Goal: Task Accomplishment & Management: Use online tool/utility

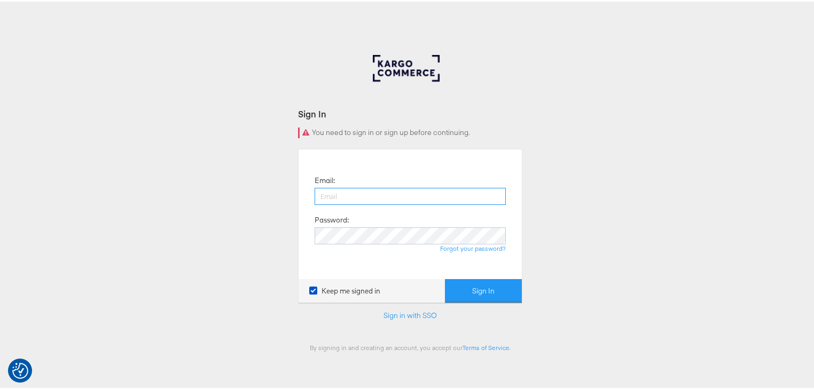
click at [364, 196] on input "email" at bounding box center [410, 194] width 191 height 17
click at [387, 202] on input "email" at bounding box center [410, 194] width 191 height 17
type input "rayna.cheng@jdplc.com"
click at [445, 278] on button "Sign In" at bounding box center [483, 290] width 77 height 24
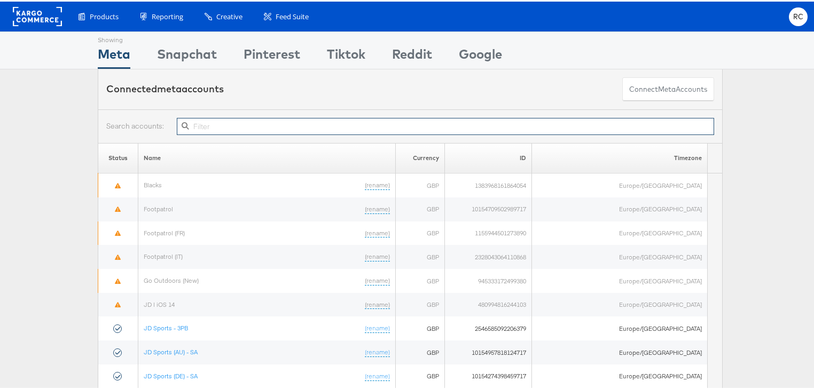
click at [249, 122] on input "text" at bounding box center [445, 124] width 537 height 17
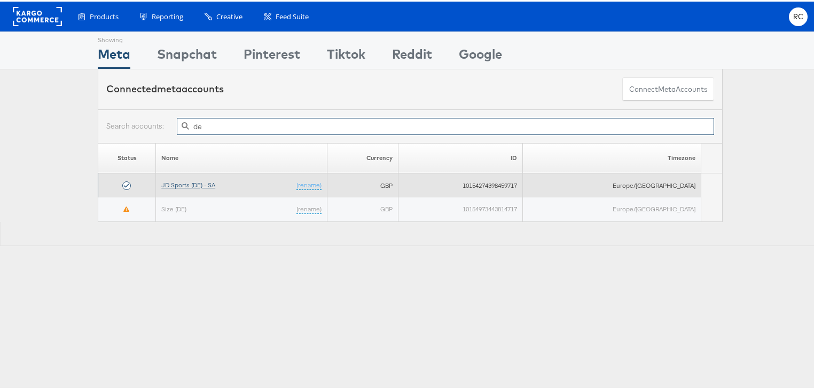
type input "de"
click at [191, 183] on link "JD Sports (DE) - SA" at bounding box center [188, 184] width 54 height 8
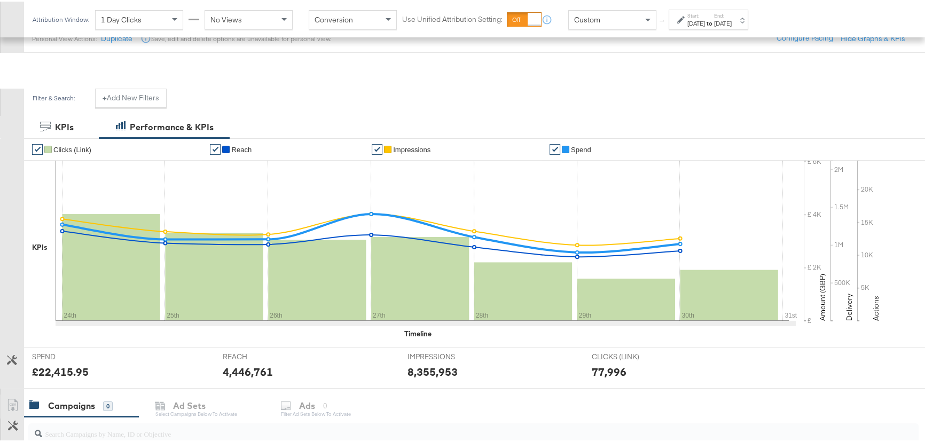
scroll to position [291, 0]
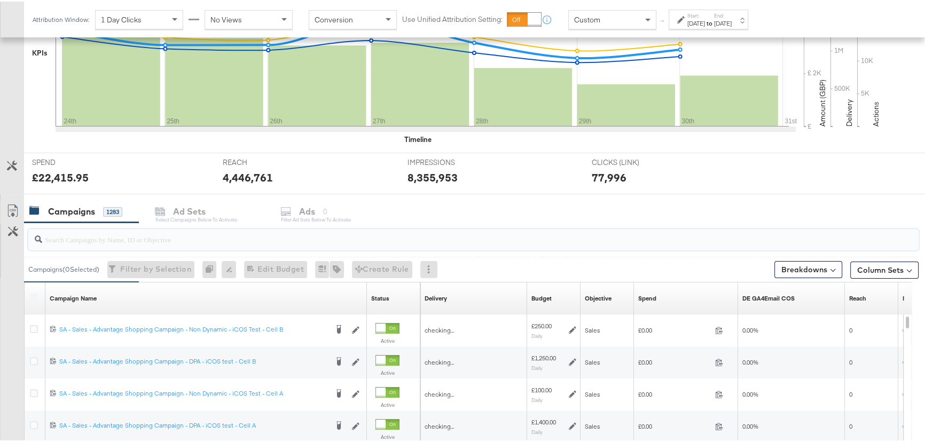
click at [83, 239] on input "search" at bounding box center [440, 233] width 796 height 21
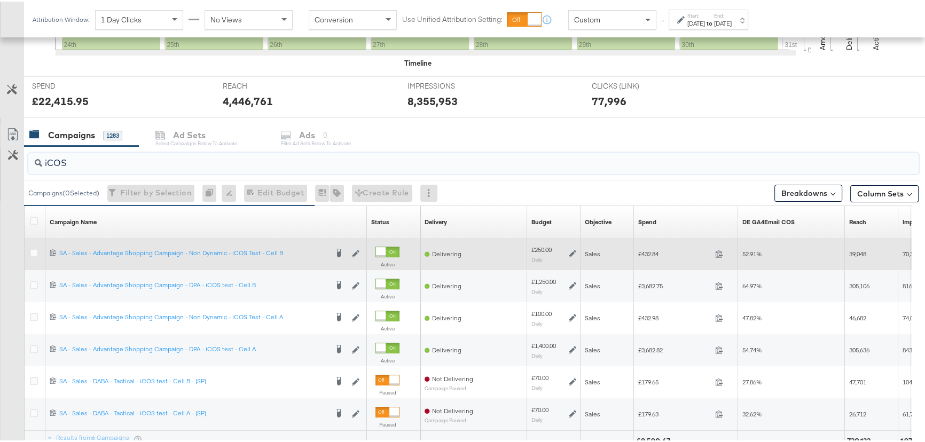
scroll to position [437, 0]
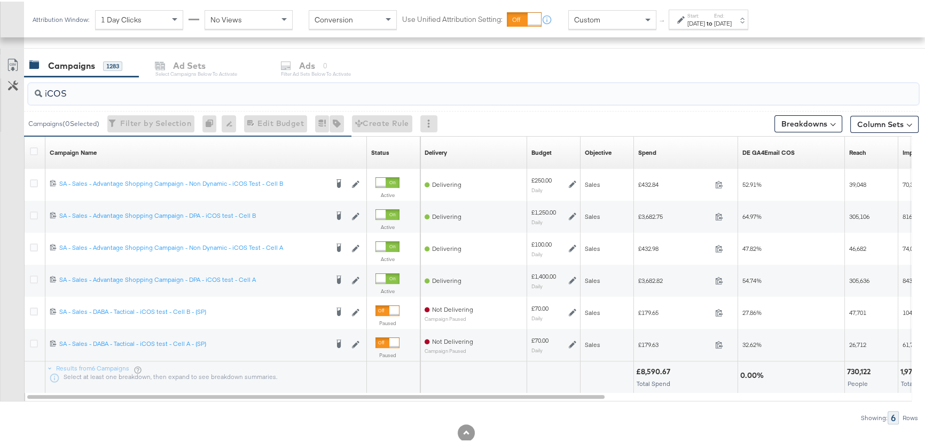
type input "iCOS"
click at [732, 22] on div "[DATE]" at bounding box center [723, 22] width 18 height 9
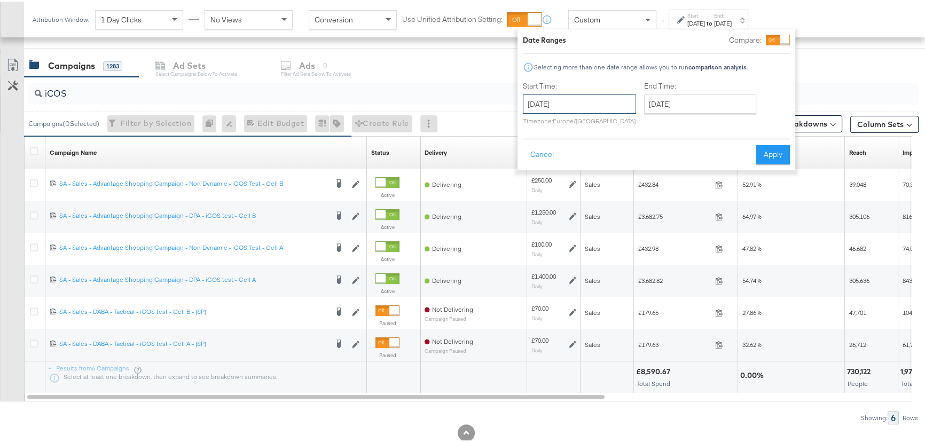
click at [607, 102] on input "[DATE]" at bounding box center [579, 102] width 113 height 19
click at [644, 124] on span "›" at bounding box center [644, 124] width 17 height 16
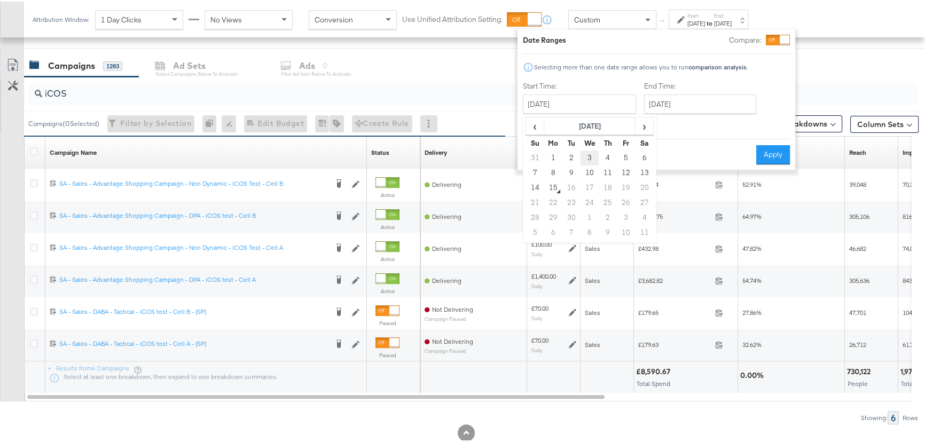
click at [588, 153] on td "3" at bounding box center [590, 156] width 18 height 15
type input "[DATE]"
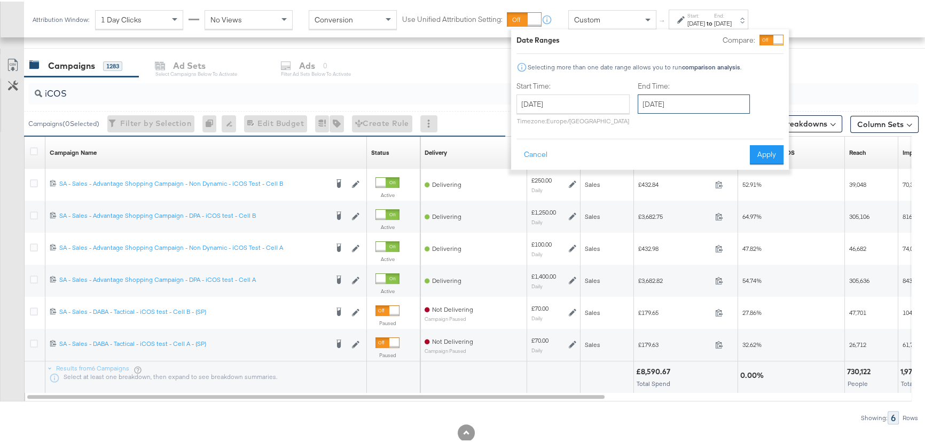
click at [705, 105] on input "[DATE]" at bounding box center [694, 102] width 112 height 19
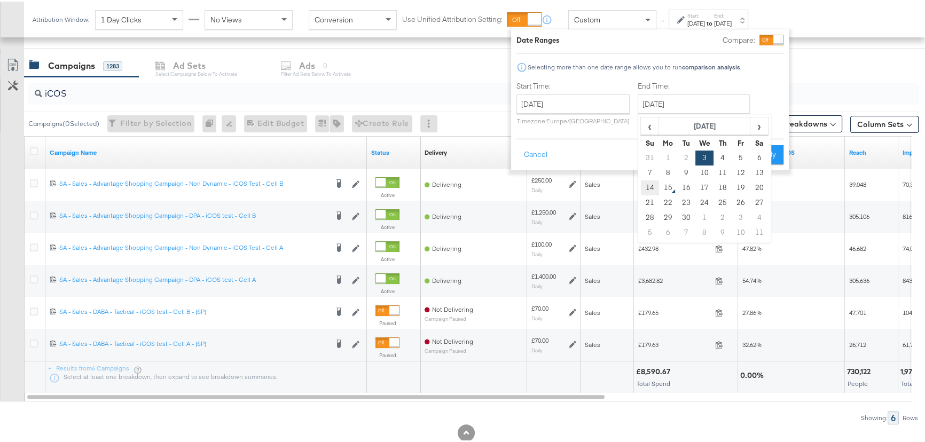
click at [650, 185] on td "14" at bounding box center [650, 186] width 18 height 15
type input "[DATE]"
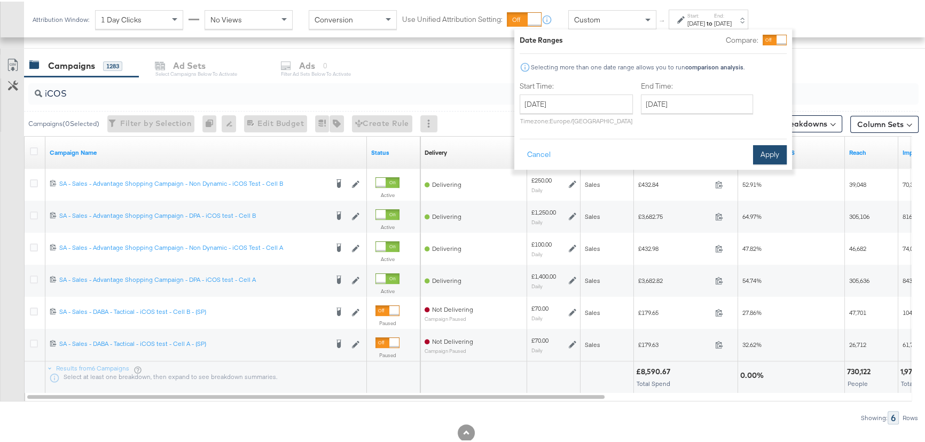
click at [769, 151] on button "Apply" at bounding box center [770, 153] width 34 height 19
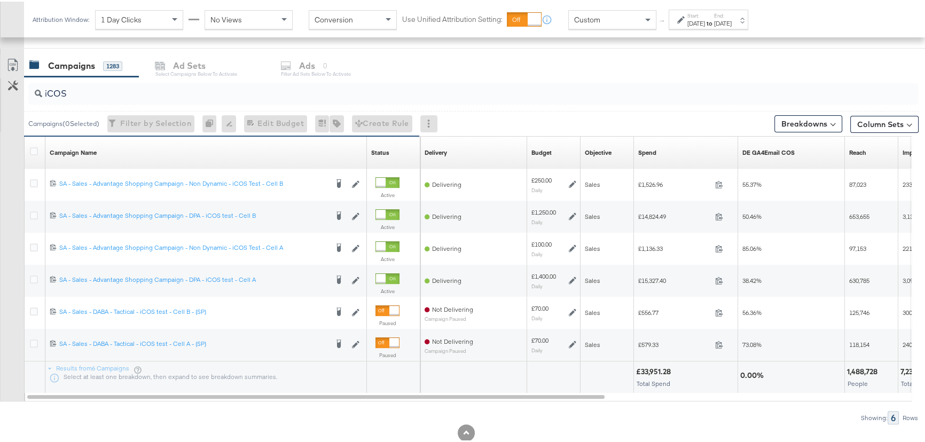
click at [732, 15] on label "End:" at bounding box center [723, 14] width 18 height 7
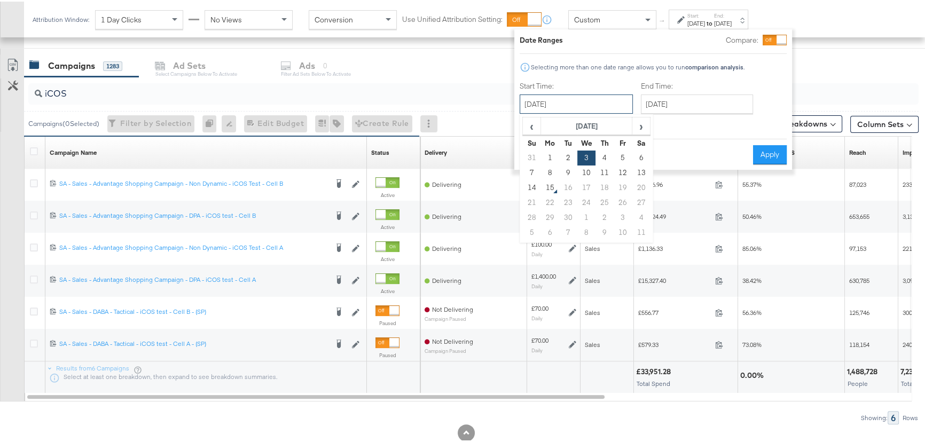
click at [594, 102] on input "[DATE]" at bounding box center [576, 102] width 113 height 19
click at [529, 122] on span "‹" at bounding box center [532, 124] width 17 height 16
click at [586, 213] on td "27" at bounding box center [587, 216] width 18 height 15
type input "[DATE]"
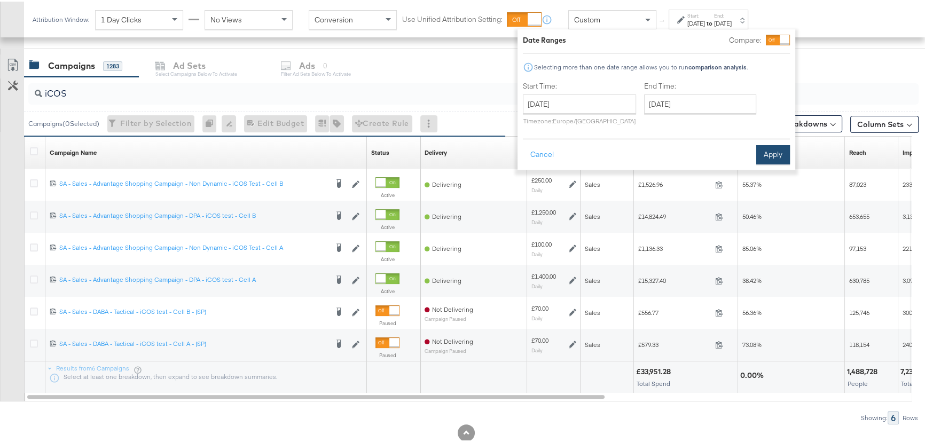
click at [777, 153] on button "Apply" at bounding box center [773, 153] width 34 height 19
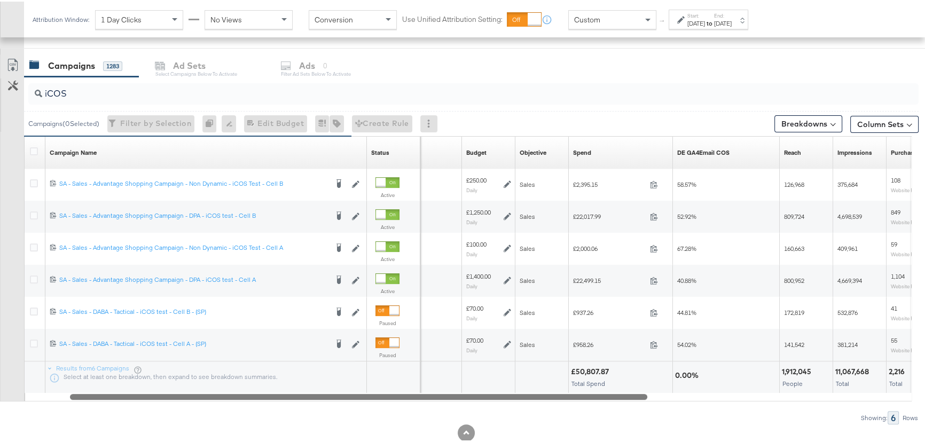
drag, startPoint x: 593, startPoint y: 395, endPoint x: 617, endPoint y: 393, distance: 24.1
click at [617, 393] on div at bounding box center [359, 395] width 578 height 9
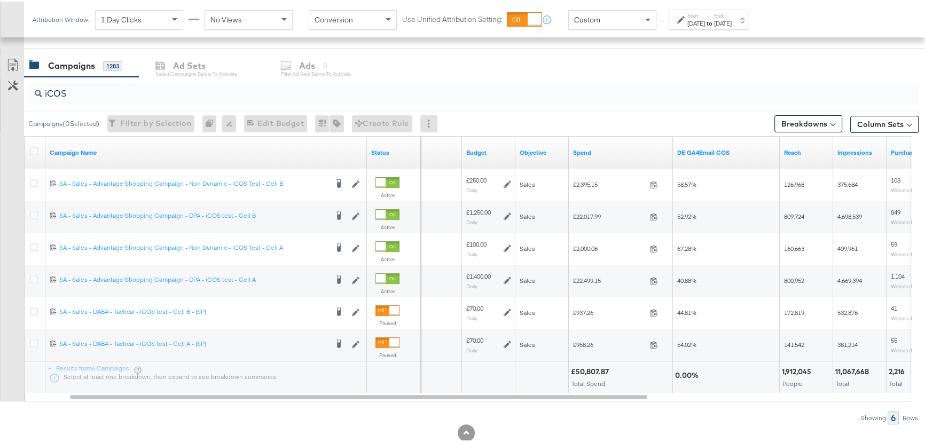
click at [732, 17] on label "End:" at bounding box center [723, 14] width 18 height 7
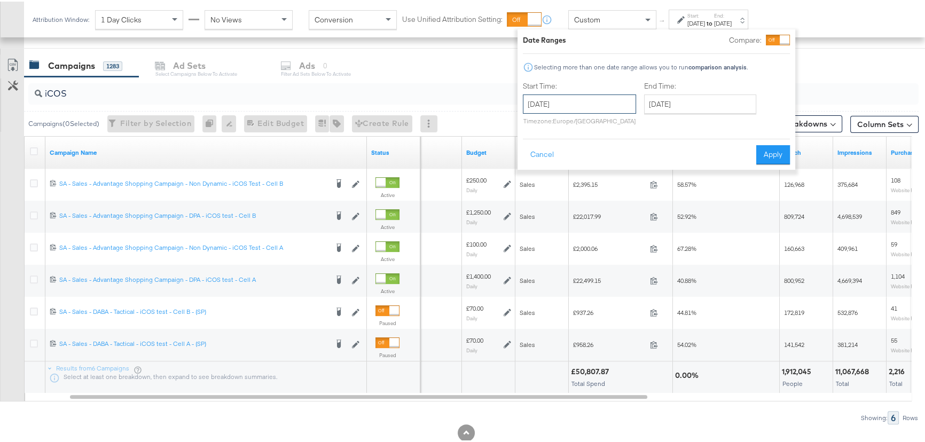
click at [592, 107] on input "[DATE]" at bounding box center [579, 102] width 113 height 19
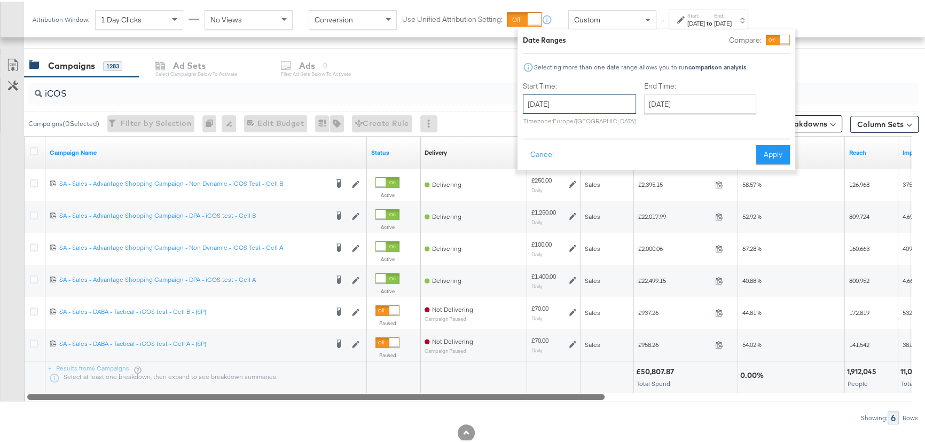
drag, startPoint x: 96, startPoint y: 393, endPoint x: 25, endPoint y: 393, distance: 71.6
click at [25, 393] on div at bounding box center [469, 395] width 888 height 9
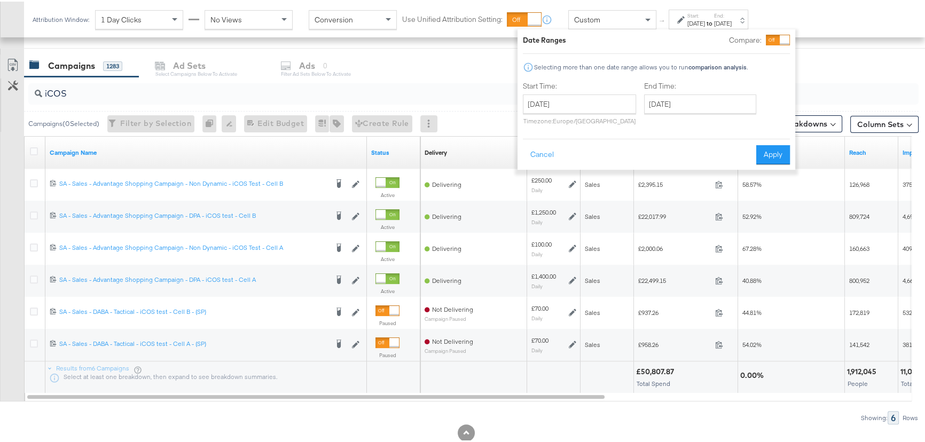
click at [73, 416] on div "Showing: 6 Rows" at bounding box center [459, 416] width 919 height 13
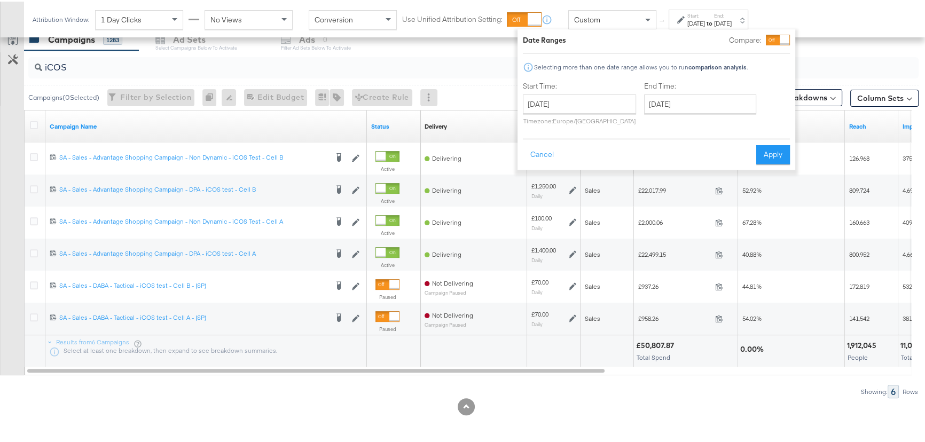
scroll to position [464, 0]
click at [619, 414] on div "KPIs Performance & KPIs Customize KPIs ✔ Clicks (Link) ✔ Reach ✔ Impressions ✔ …" at bounding box center [466, 95] width 932 height 696
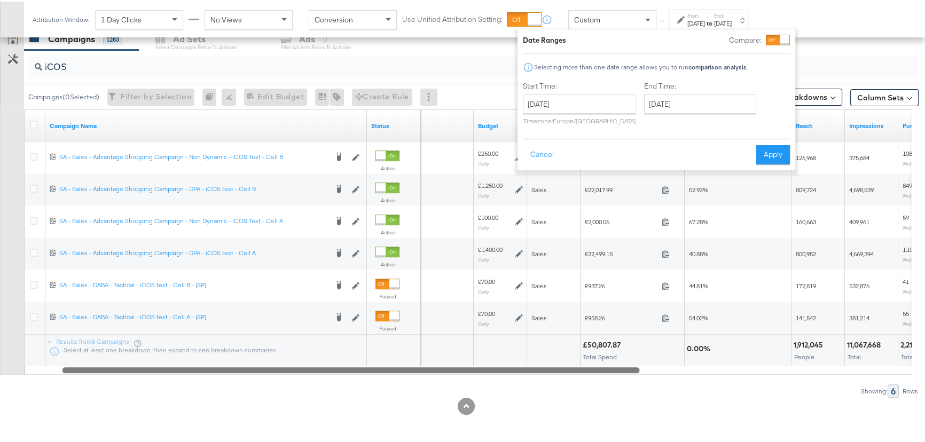
drag, startPoint x: 602, startPoint y: 366, endPoint x: 655, endPoint y: 366, distance: 53.4
click at [640, 366] on div at bounding box center [352, 368] width 578 height 9
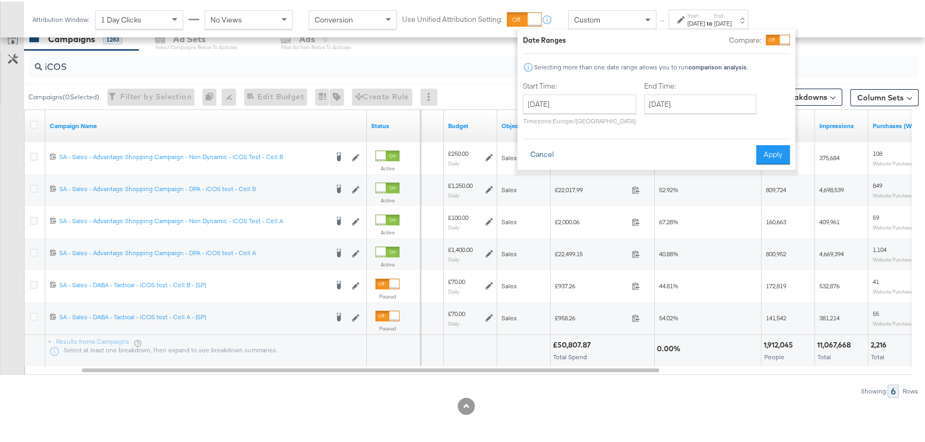
click at [544, 150] on button "Cancel" at bounding box center [542, 153] width 38 height 19
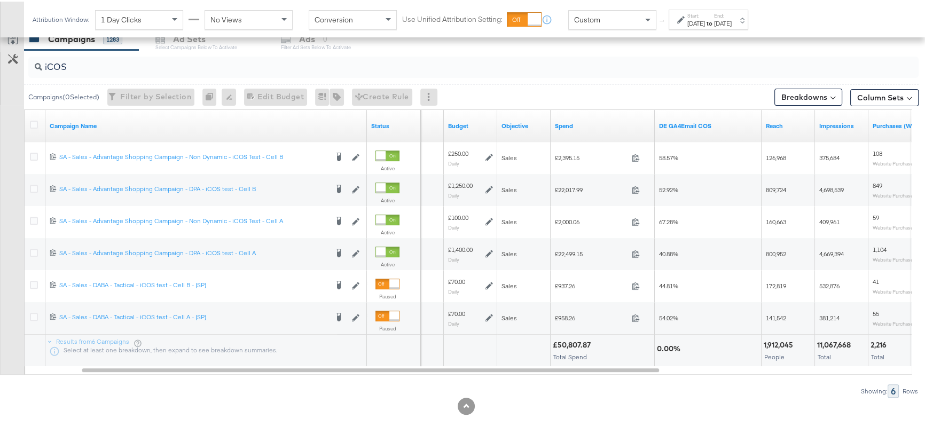
click at [691, 18] on div "[DATE]" at bounding box center [697, 22] width 18 height 9
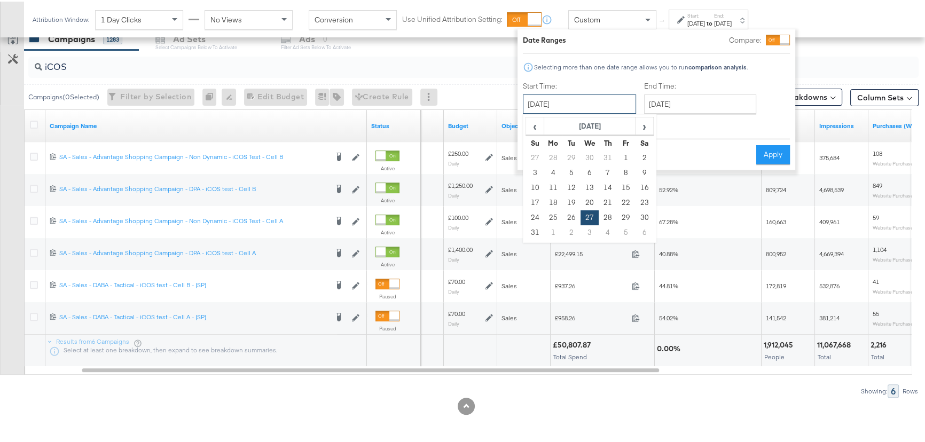
click at [606, 100] on input "[DATE]" at bounding box center [579, 102] width 113 height 19
click at [645, 131] on span "›" at bounding box center [644, 124] width 17 height 16
click at [535, 173] on td "7" at bounding box center [535, 171] width 18 height 15
type input "[DATE]"
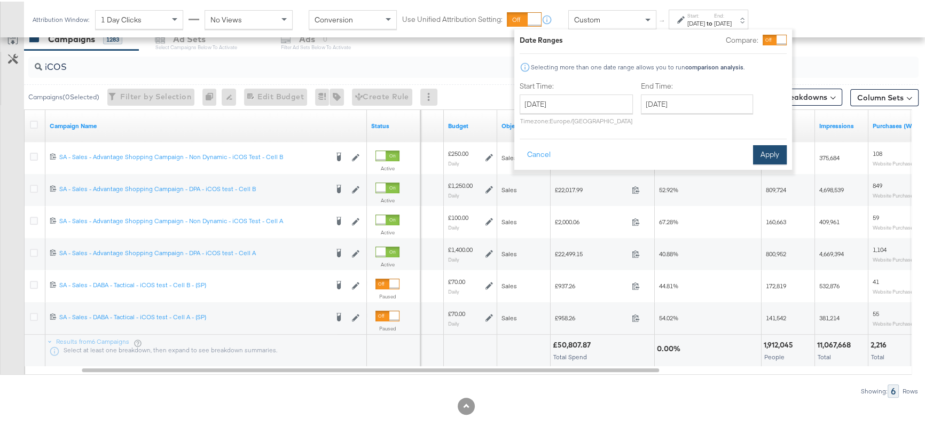
click at [768, 149] on button "Apply" at bounding box center [770, 153] width 34 height 19
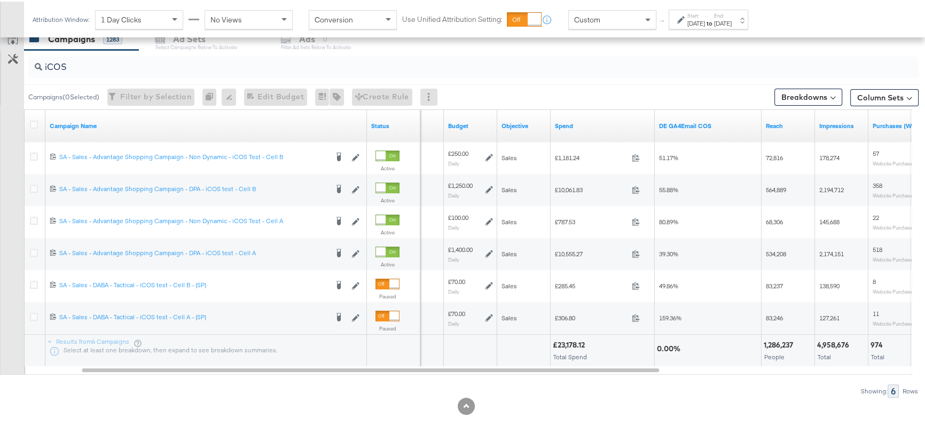
click at [727, 15] on div "Start: [DATE] to End: [DATE]" at bounding box center [710, 18] width 44 height 15
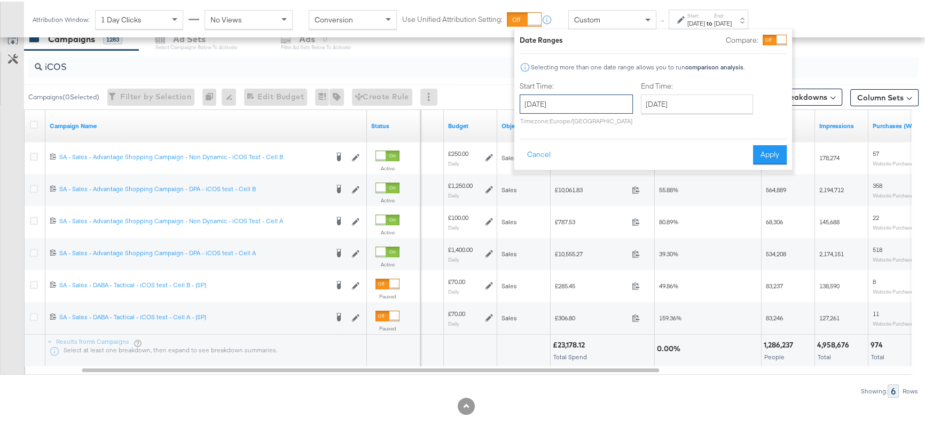
click at [598, 101] on input "[DATE]" at bounding box center [576, 102] width 113 height 19
click at [603, 169] on td "11" at bounding box center [605, 171] width 18 height 15
type input "[DATE]"
click at [778, 146] on button "Apply" at bounding box center [773, 153] width 34 height 19
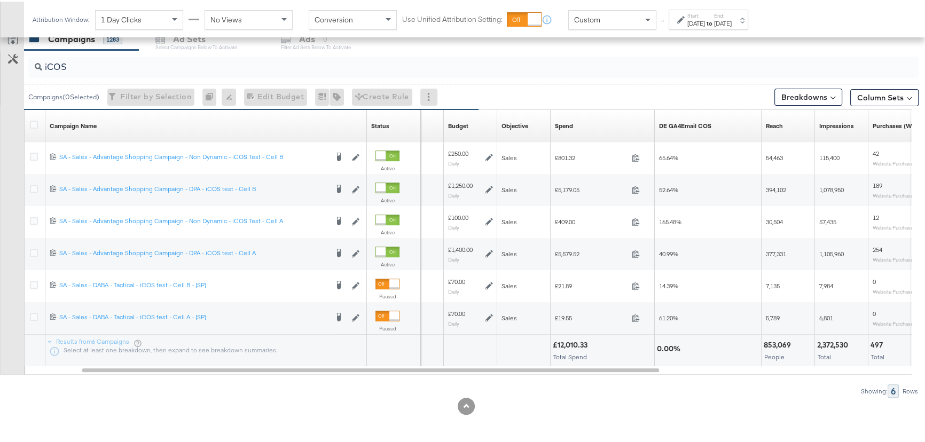
click at [746, 26] on div "Start: [DATE] to End: [DATE]" at bounding box center [709, 18] width 80 height 20
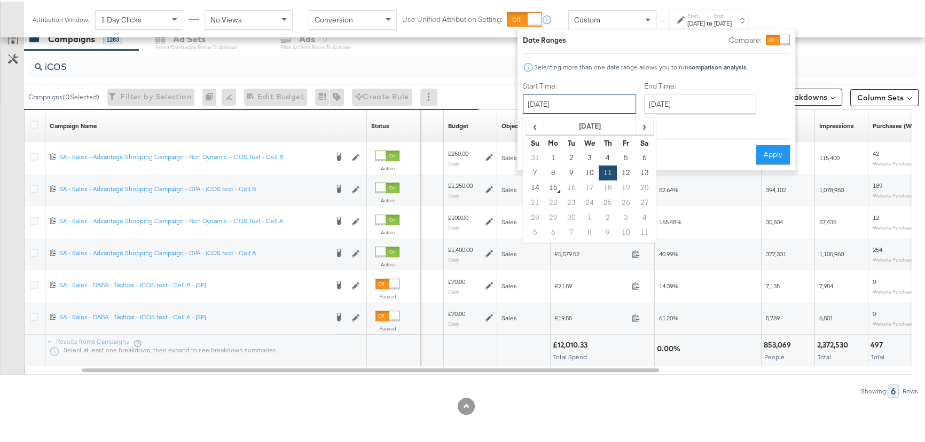
click at [622, 100] on input "[DATE]" at bounding box center [579, 102] width 113 height 19
click at [621, 170] on td "12" at bounding box center [626, 171] width 18 height 15
type input "[DATE]"
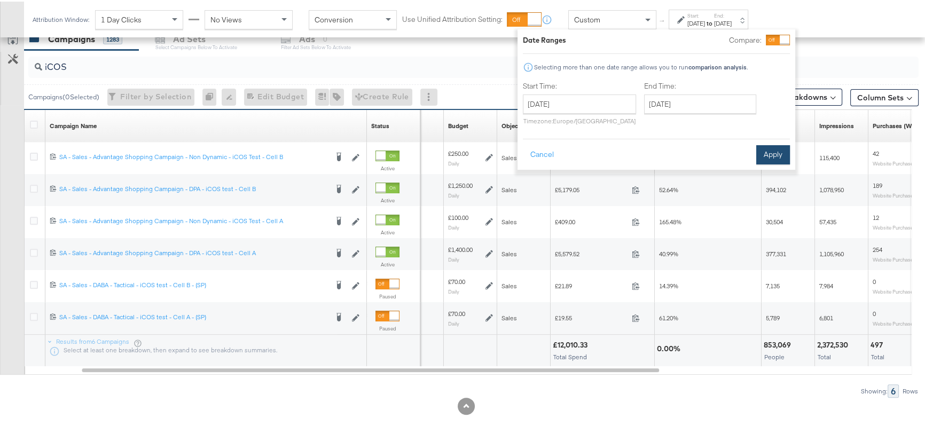
click at [760, 151] on button "Apply" at bounding box center [773, 153] width 34 height 19
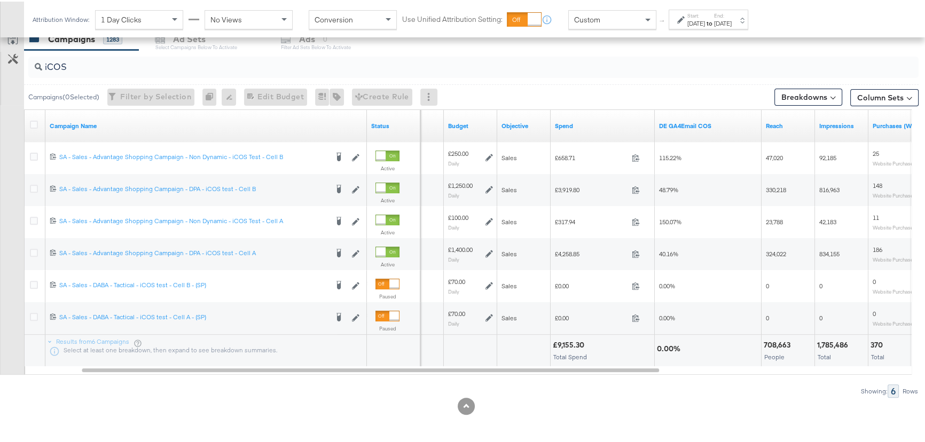
click at [683, 21] on icon at bounding box center [680, 17] width 7 height 7
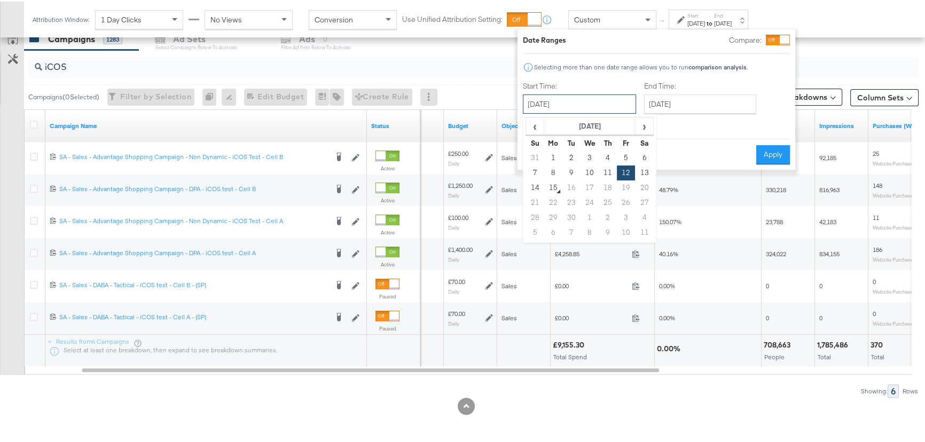
click at [618, 103] on input "[DATE]" at bounding box center [579, 102] width 113 height 19
click at [678, 100] on input "[DATE]" at bounding box center [700, 102] width 112 height 19
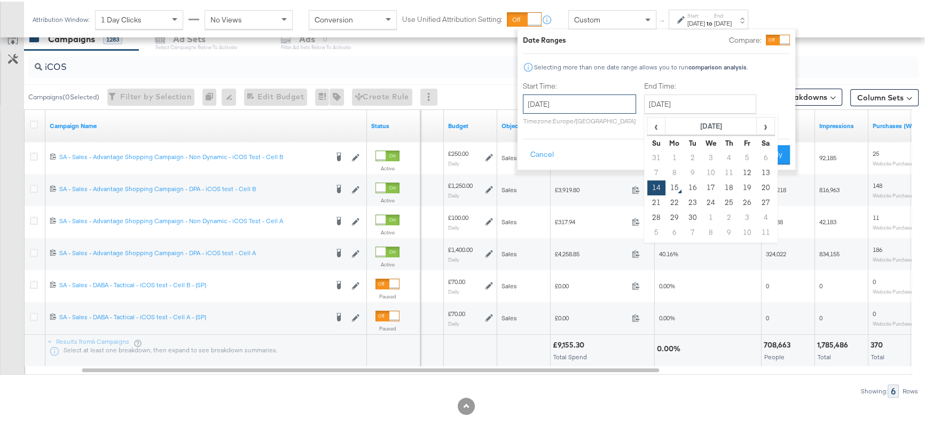
click at [597, 111] on input "[DATE]" at bounding box center [579, 102] width 113 height 19
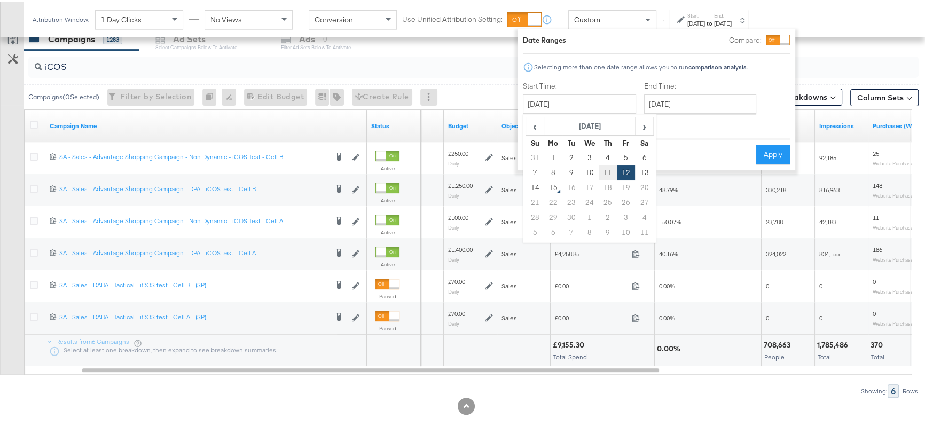
click at [603, 171] on td "11" at bounding box center [608, 171] width 18 height 15
type input "[DATE]"
click at [768, 153] on button "Apply" at bounding box center [773, 153] width 34 height 19
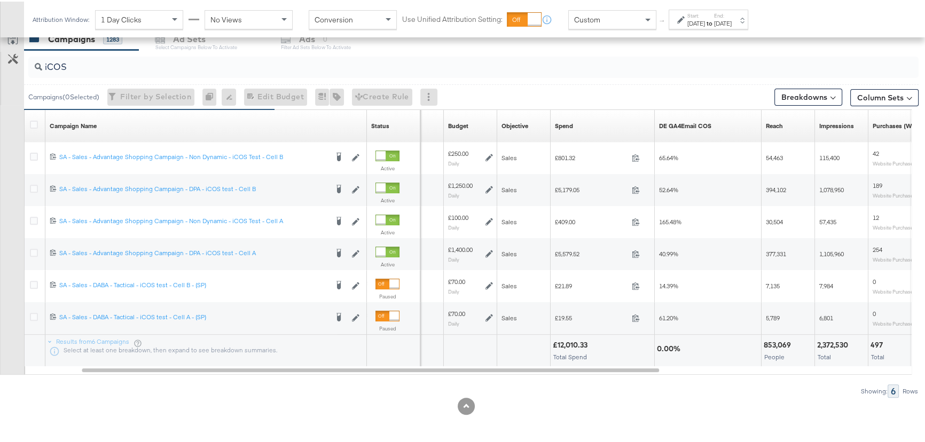
click at [705, 12] on label "Start:" at bounding box center [697, 14] width 18 height 7
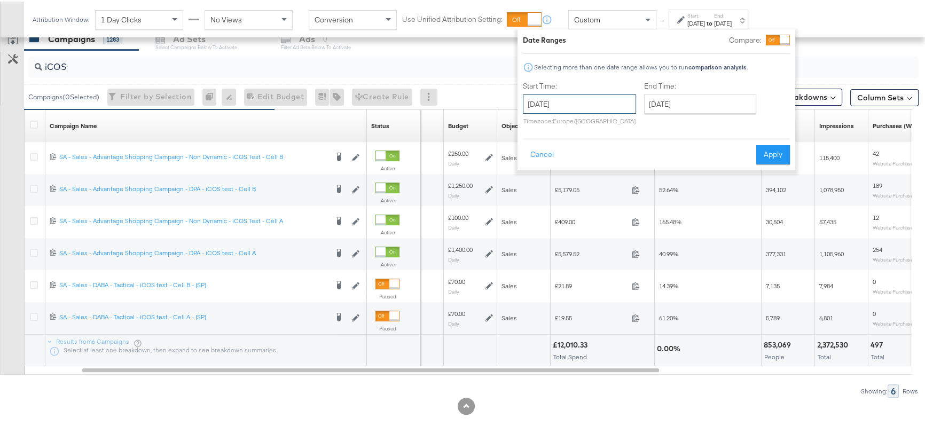
click at [610, 102] on input "[DATE]" at bounding box center [579, 102] width 113 height 19
click at [630, 167] on td "12" at bounding box center [626, 171] width 18 height 15
type input "[DATE]"
click at [768, 152] on button "Apply" at bounding box center [773, 153] width 34 height 19
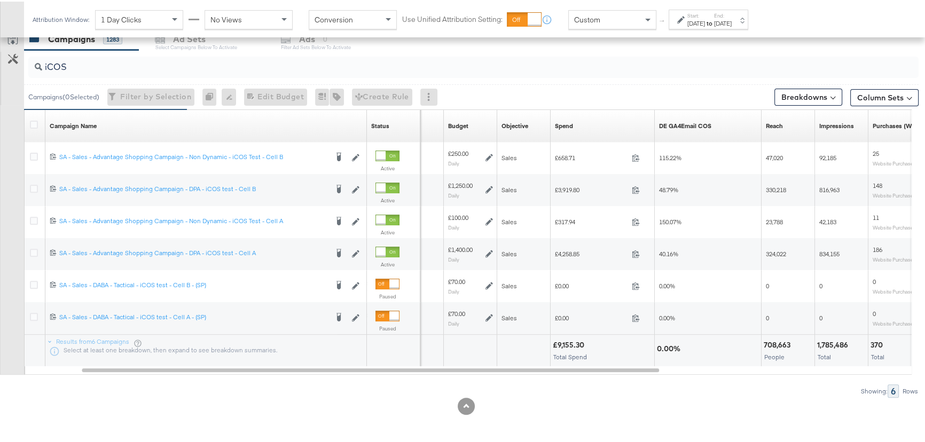
click at [732, 18] on div "[DATE]" at bounding box center [723, 22] width 18 height 9
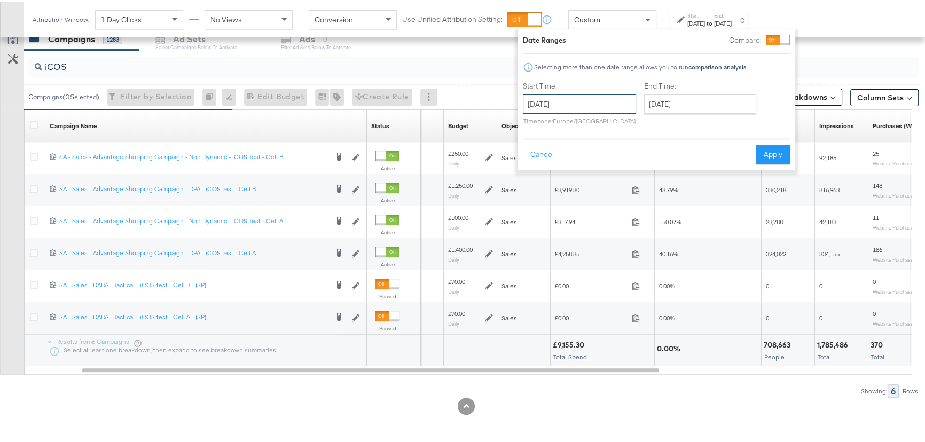
click at [597, 96] on input "[DATE]" at bounding box center [579, 102] width 113 height 19
click at [644, 168] on td "13" at bounding box center [644, 171] width 18 height 15
type input "[DATE]"
click at [775, 154] on button "Apply" at bounding box center [773, 153] width 34 height 19
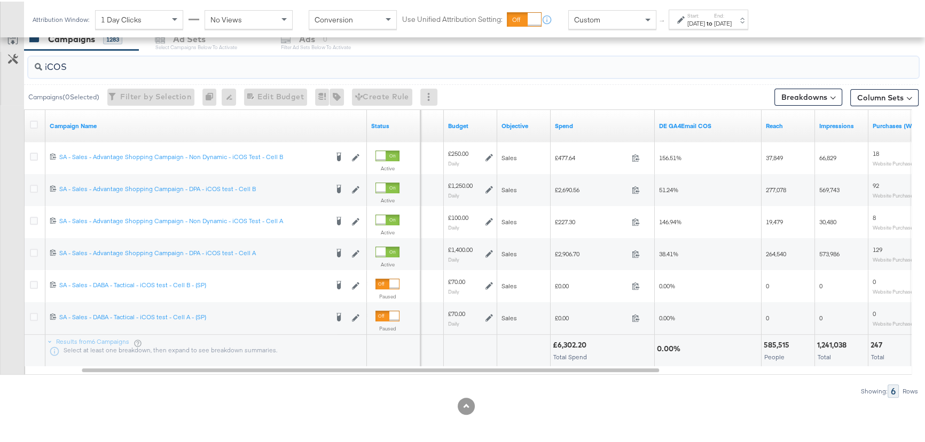
click at [81, 62] on input "iCOS" at bounding box center [440, 61] width 796 height 21
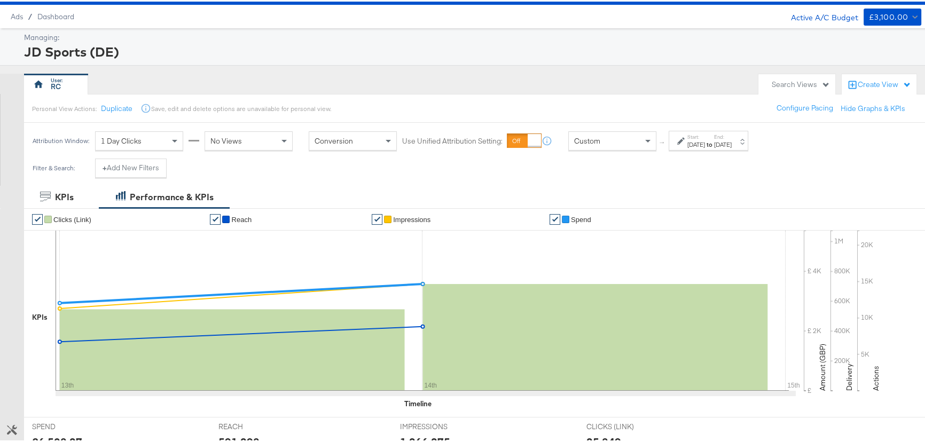
scroll to position [0, 0]
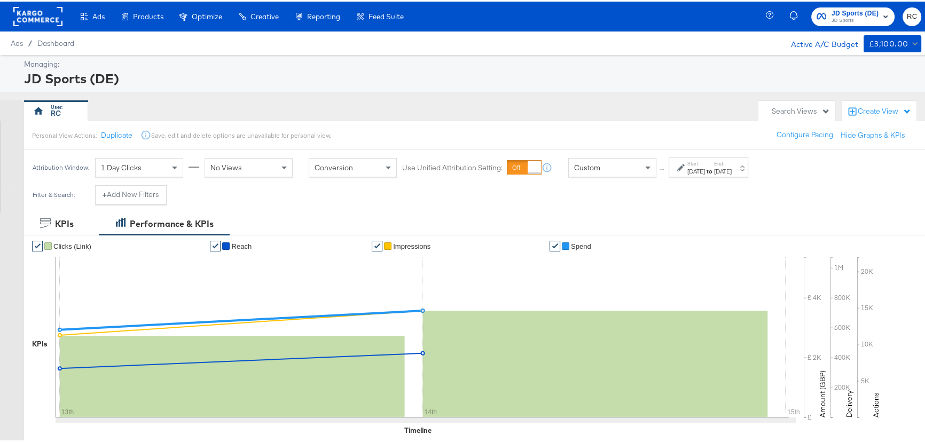
drag, startPoint x: 841, startPoint y: 21, endPoint x: 837, endPoint y: 26, distance: 6.5
click at [841, 20] on span "JD Sports" at bounding box center [855, 19] width 47 height 9
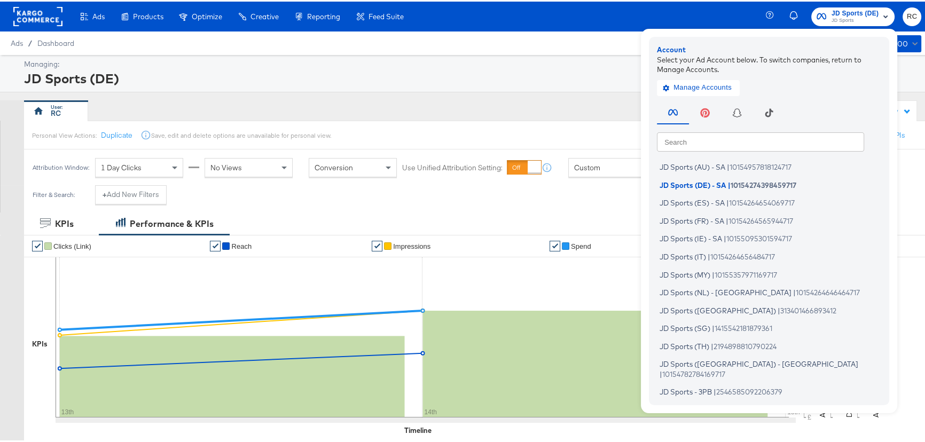
click at [689, 137] on input "text" at bounding box center [760, 139] width 207 height 19
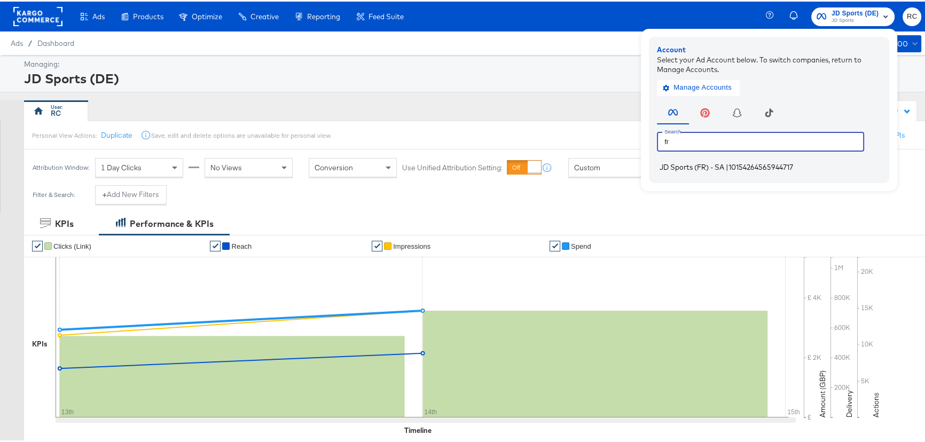
type input "fr"
click at [713, 168] on span "JD Sports (FR) - SA" at bounding box center [692, 165] width 65 height 9
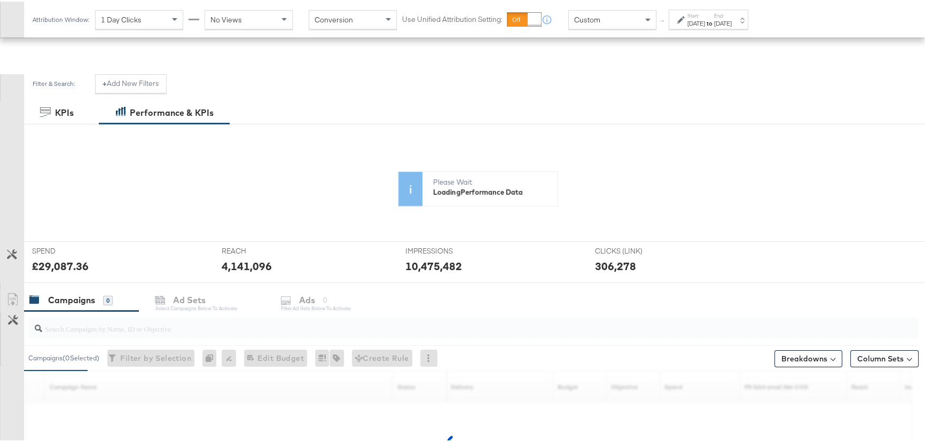
scroll to position [194, 0]
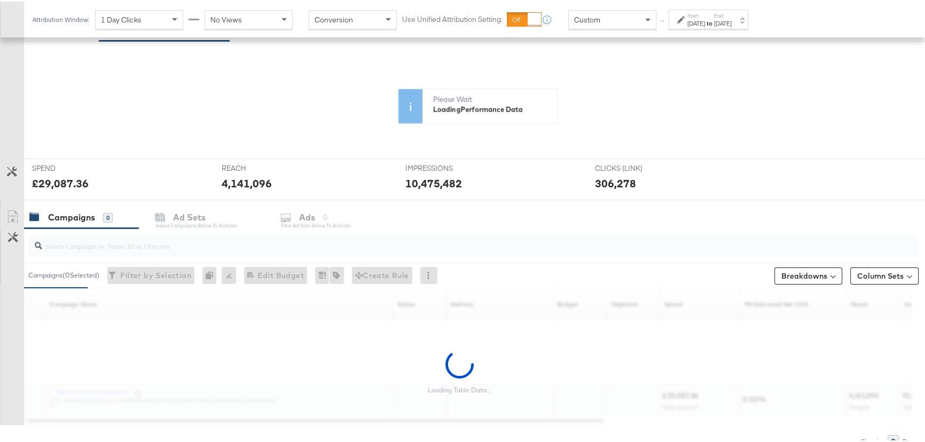
click at [128, 157] on div "✔ Clicks (Link) ✔ Reach ✔ Impressions ✔ Spend KPIs Amount (GBP) Delivery Action…" at bounding box center [478, 99] width 908 height 118
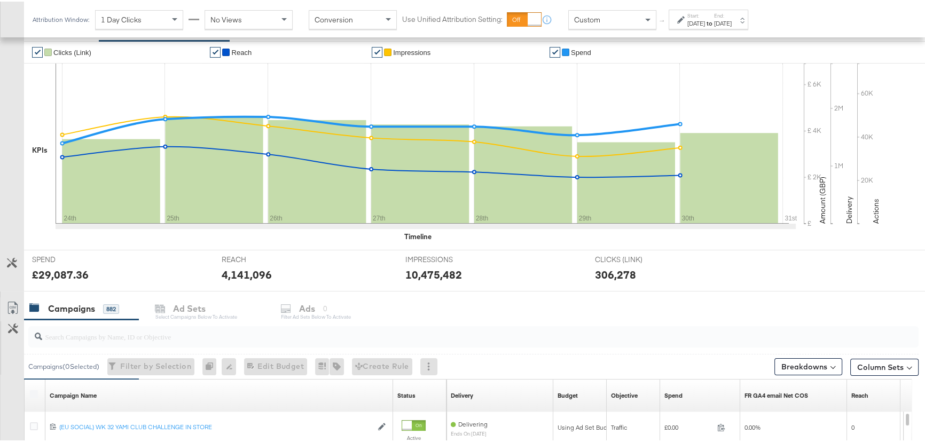
click at [115, 338] on input "search" at bounding box center [440, 331] width 796 height 21
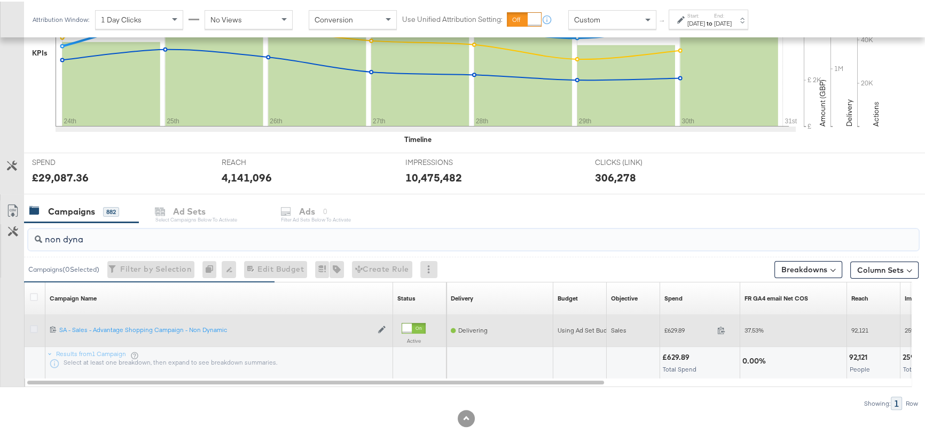
type input "non dyna"
click at [34, 326] on icon at bounding box center [34, 328] width 8 height 8
click at [0, 0] on input "checkbox" at bounding box center [0, 0] width 0 height 0
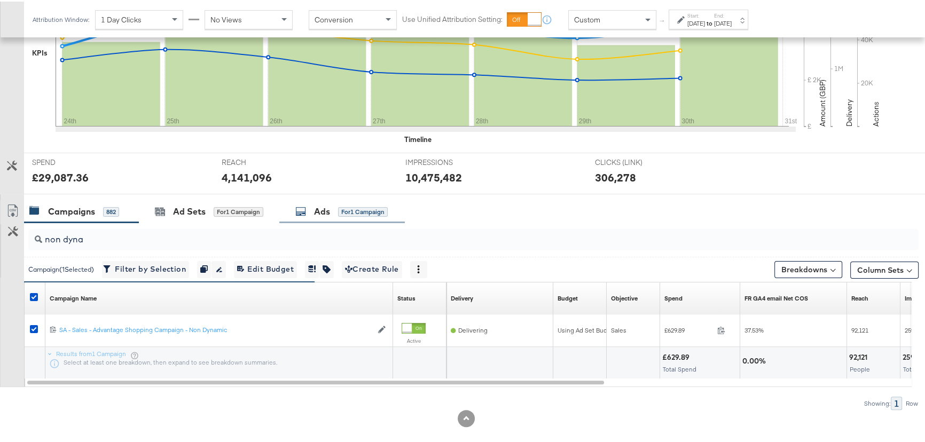
click at [337, 214] on div "Ads for 1 Campaign" at bounding box center [341, 210] width 92 height 12
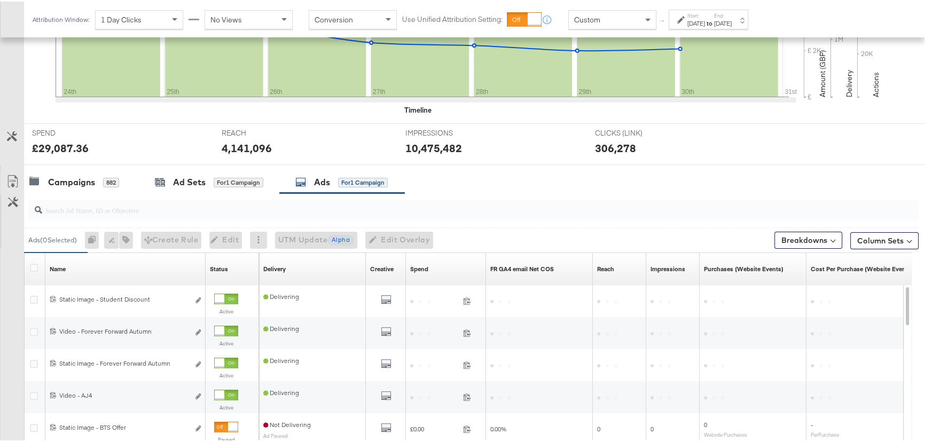
scroll to position [335, 0]
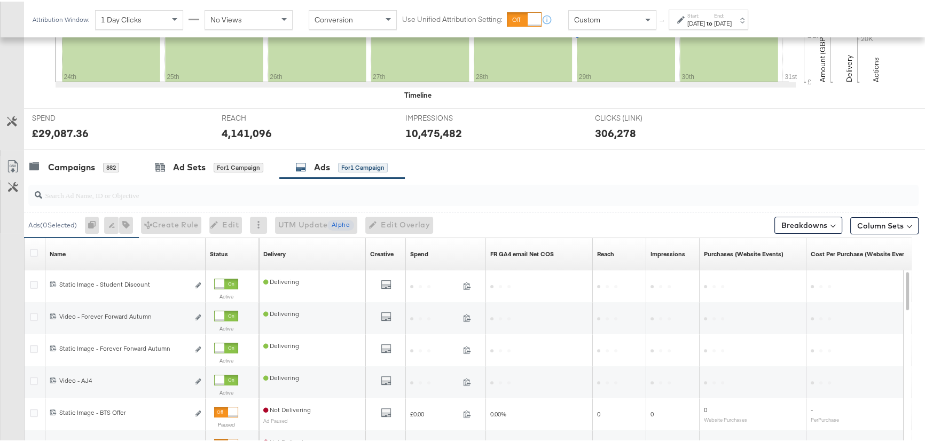
click at [705, 24] on div "[DATE]" at bounding box center [697, 22] width 18 height 9
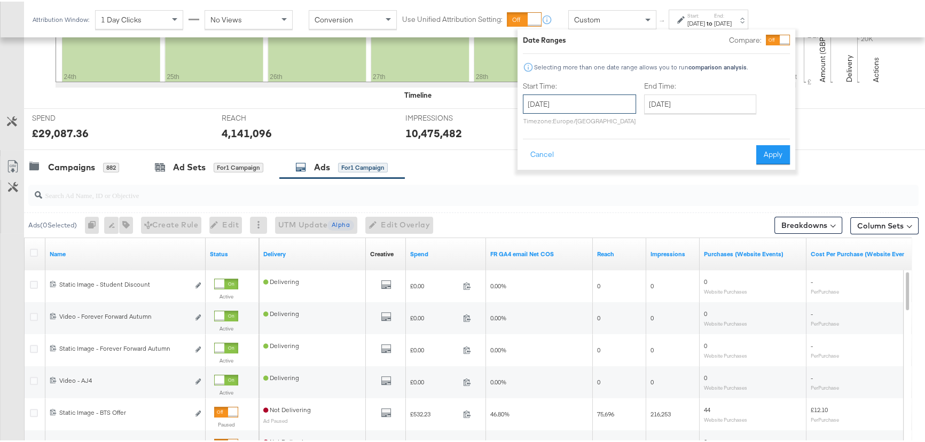
click at [611, 102] on input "[DATE]" at bounding box center [579, 102] width 113 height 19
click at [646, 125] on span "›" at bounding box center [644, 124] width 17 height 16
click at [549, 173] on td "8" at bounding box center [553, 171] width 18 height 15
type input "September 8th 2025"
click at [720, 108] on input "September 8th 2025" at bounding box center [693, 102] width 112 height 19
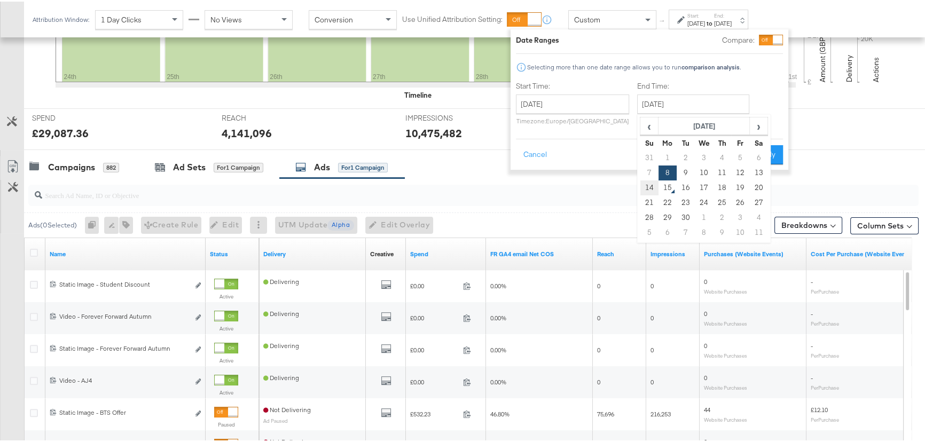
click at [653, 186] on td "14" at bounding box center [650, 186] width 18 height 15
type input "[DATE]"
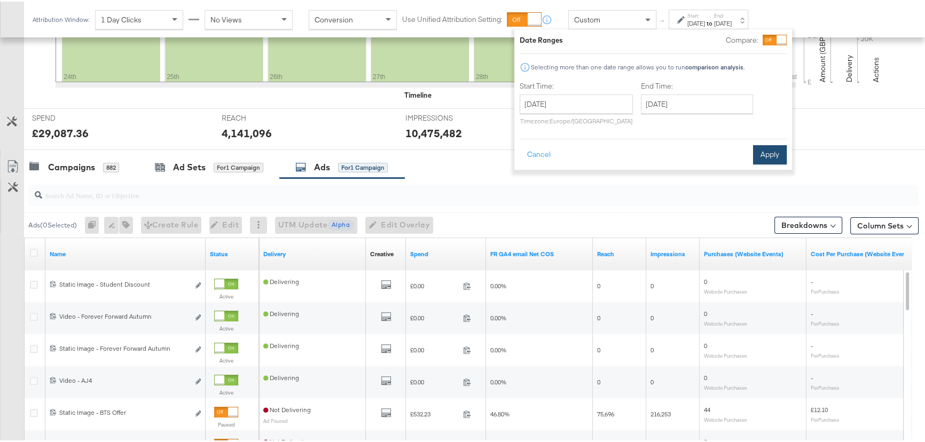
click at [760, 156] on button "Apply" at bounding box center [770, 153] width 34 height 19
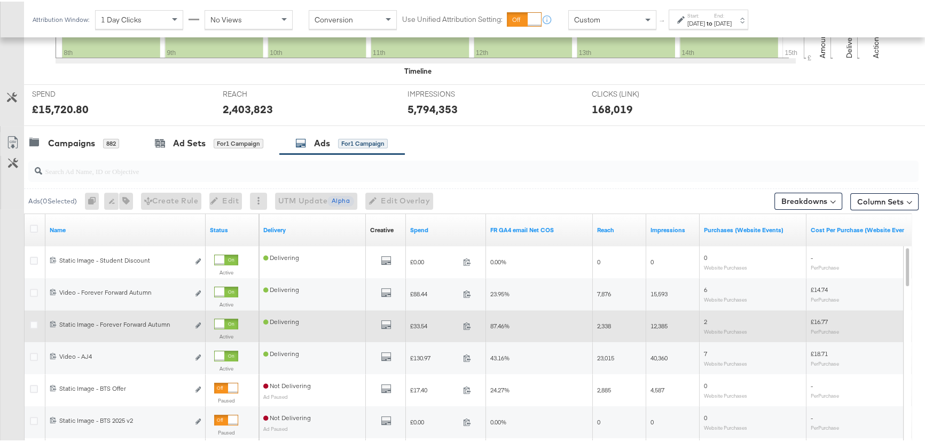
scroll to position [433, 0]
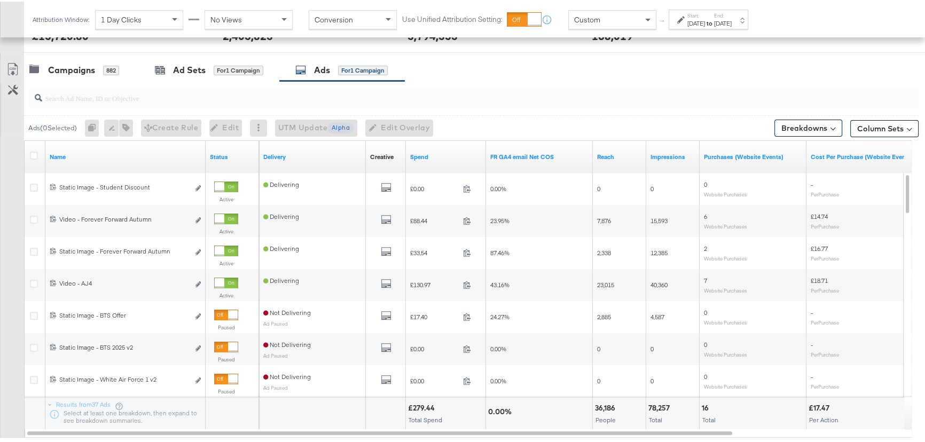
click at [561, 120] on div "Ads ( 0 Selected) 0 Rename 0 ads Tags for 0 campaigns Create Rule Edit 0 ads Ed…" at bounding box center [471, 126] width 895 height 25
